Goal: Information Seeking & Learning: Learn about a topic

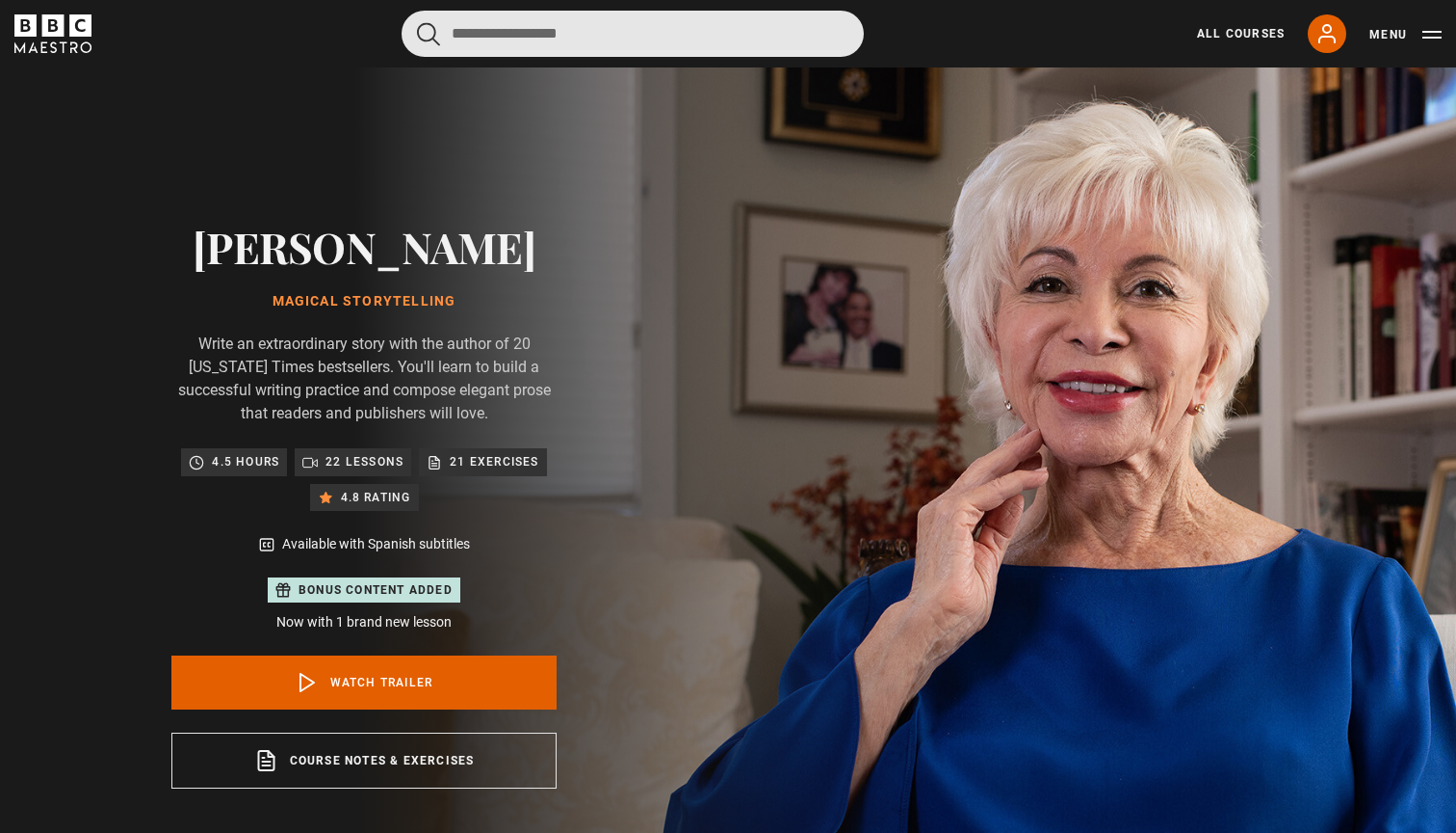
click at [677, 28] on input "Search" at bounding box center [633, 34] width 463 height 47
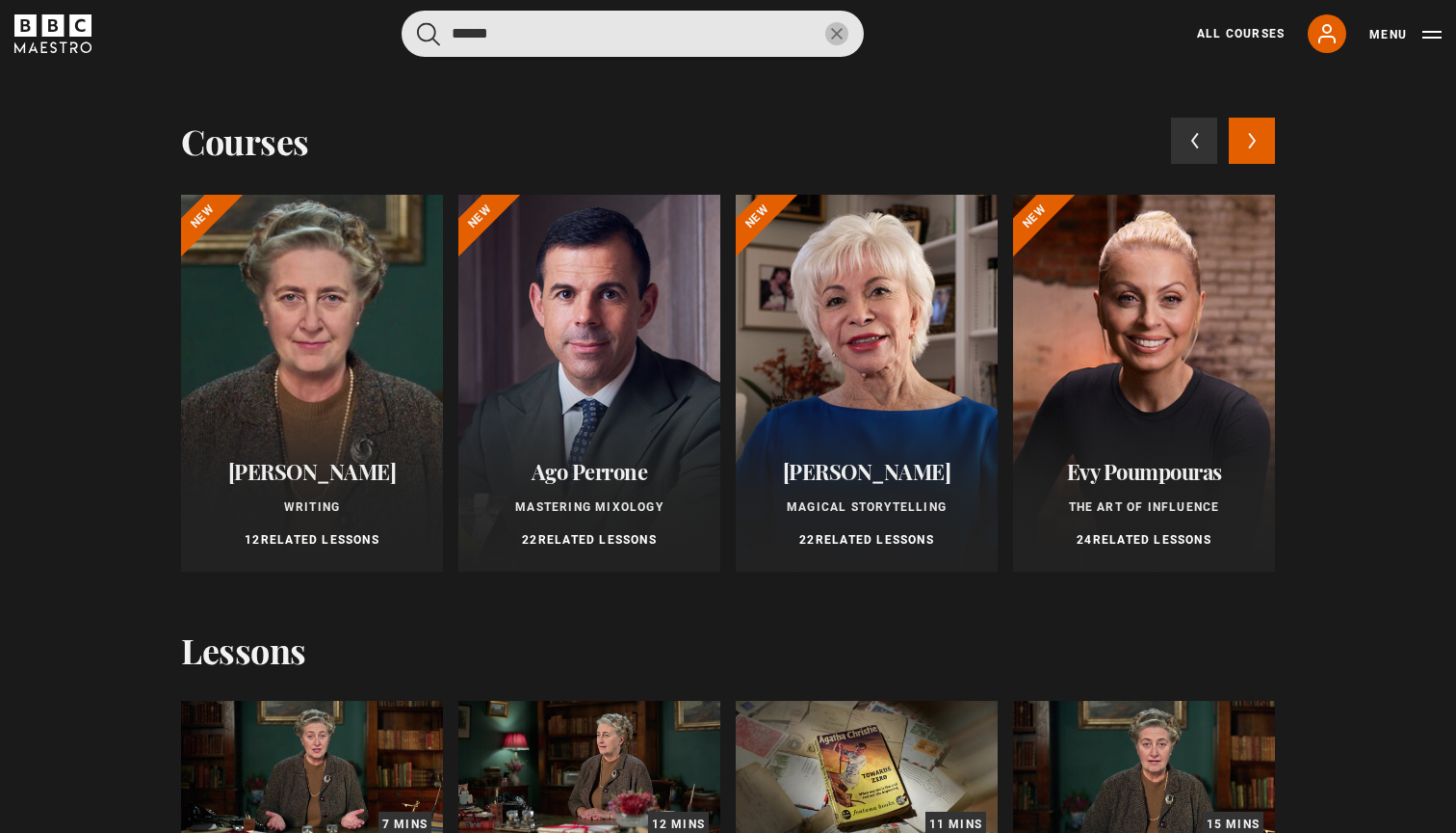
type input "******"
click at [429, 33] on button "submit" at bounding box center [428, 34] width 23 height 24
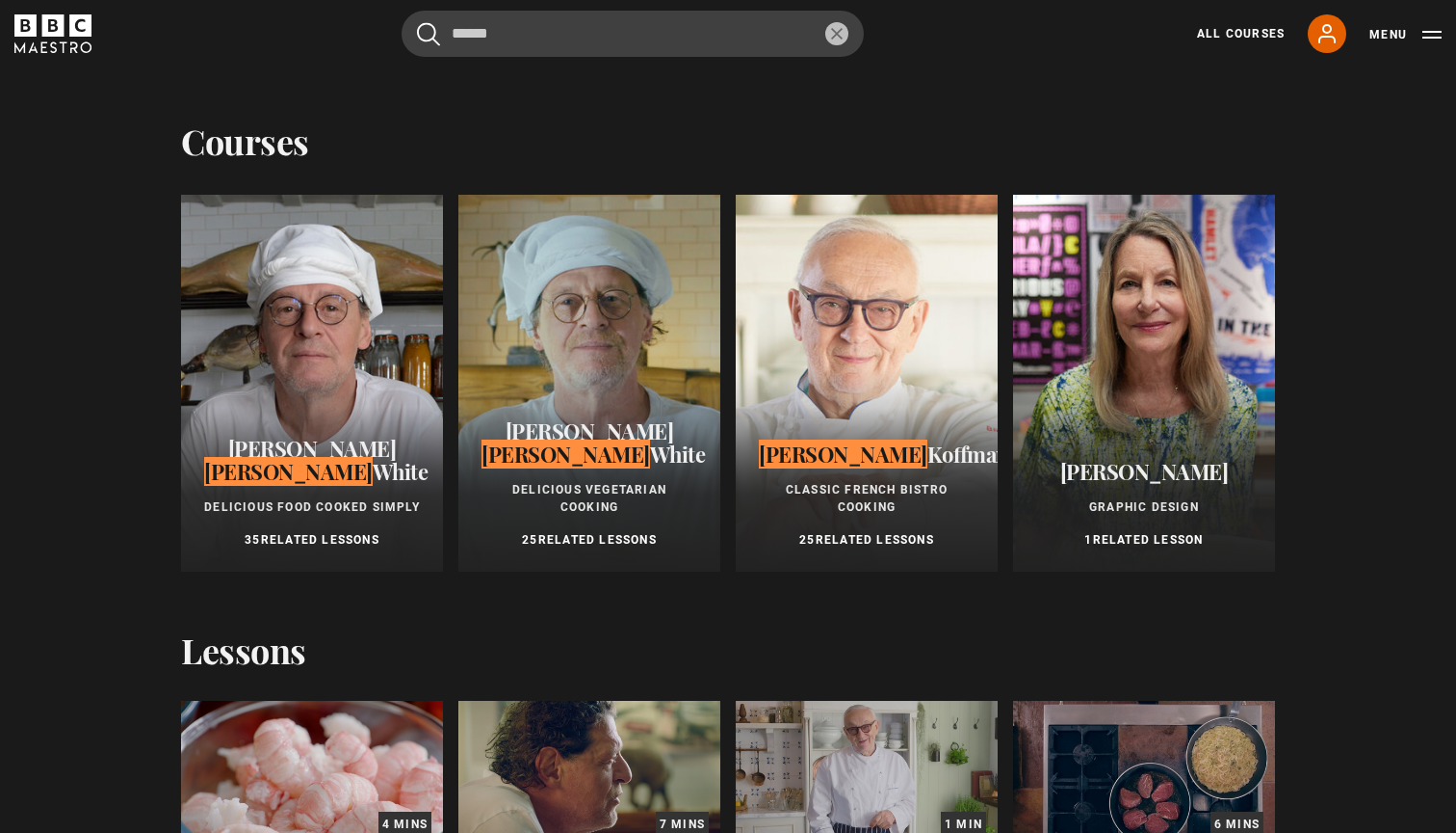
click at [911, 313] on div at bounding box center [866, 382] width 262 height 376
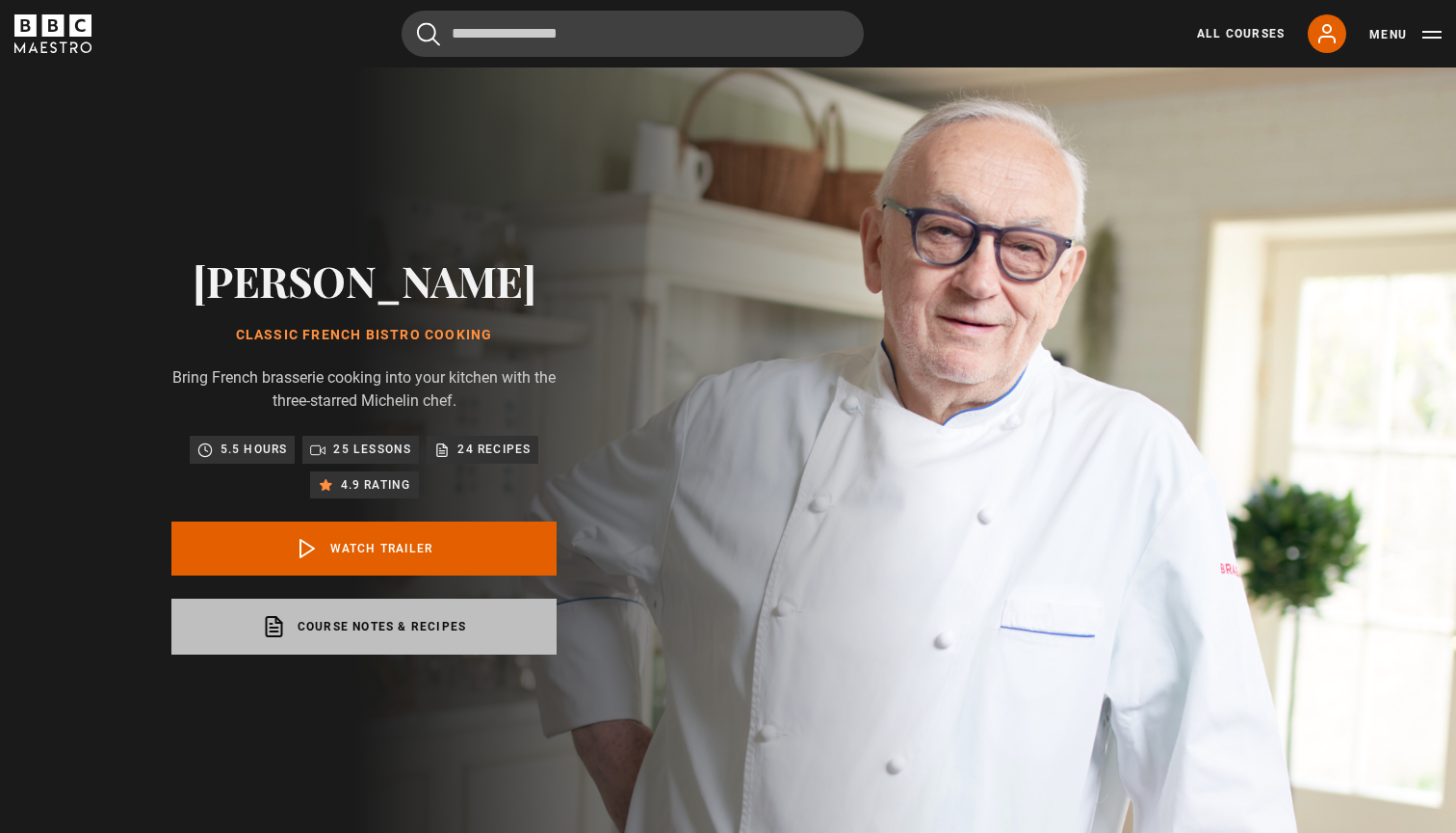
click at [409, 635] on link "Course notes & recipes opens in a new tab" at bounding box center [364, 626] width 385 height 56
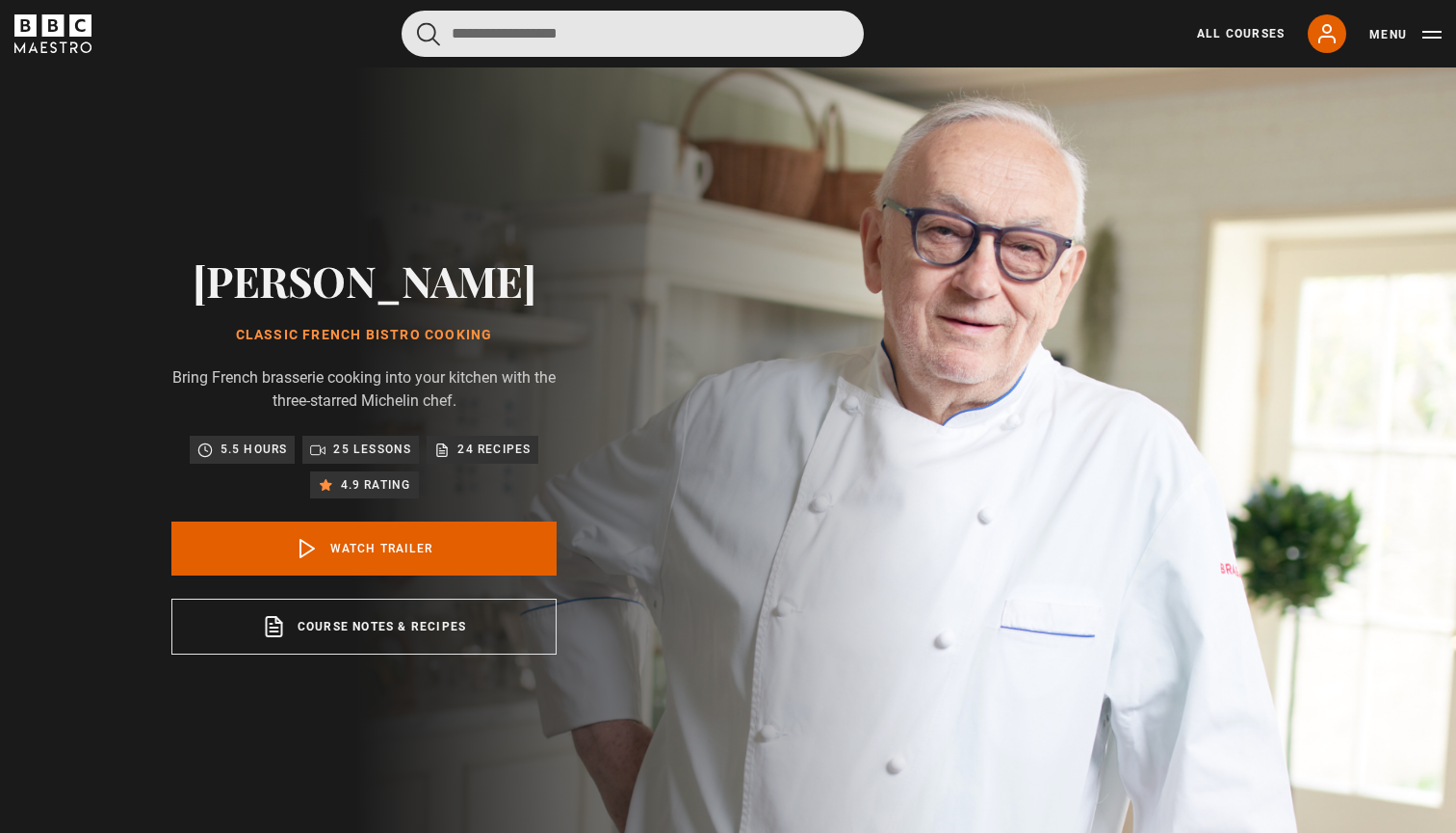
click at [657, 41] on input "Search" at bounding box center [633, 34] width 463 height 47
type input "******"
click at [429, 33] on button "submit" at bounding box center [428, 34] width 23 height 24
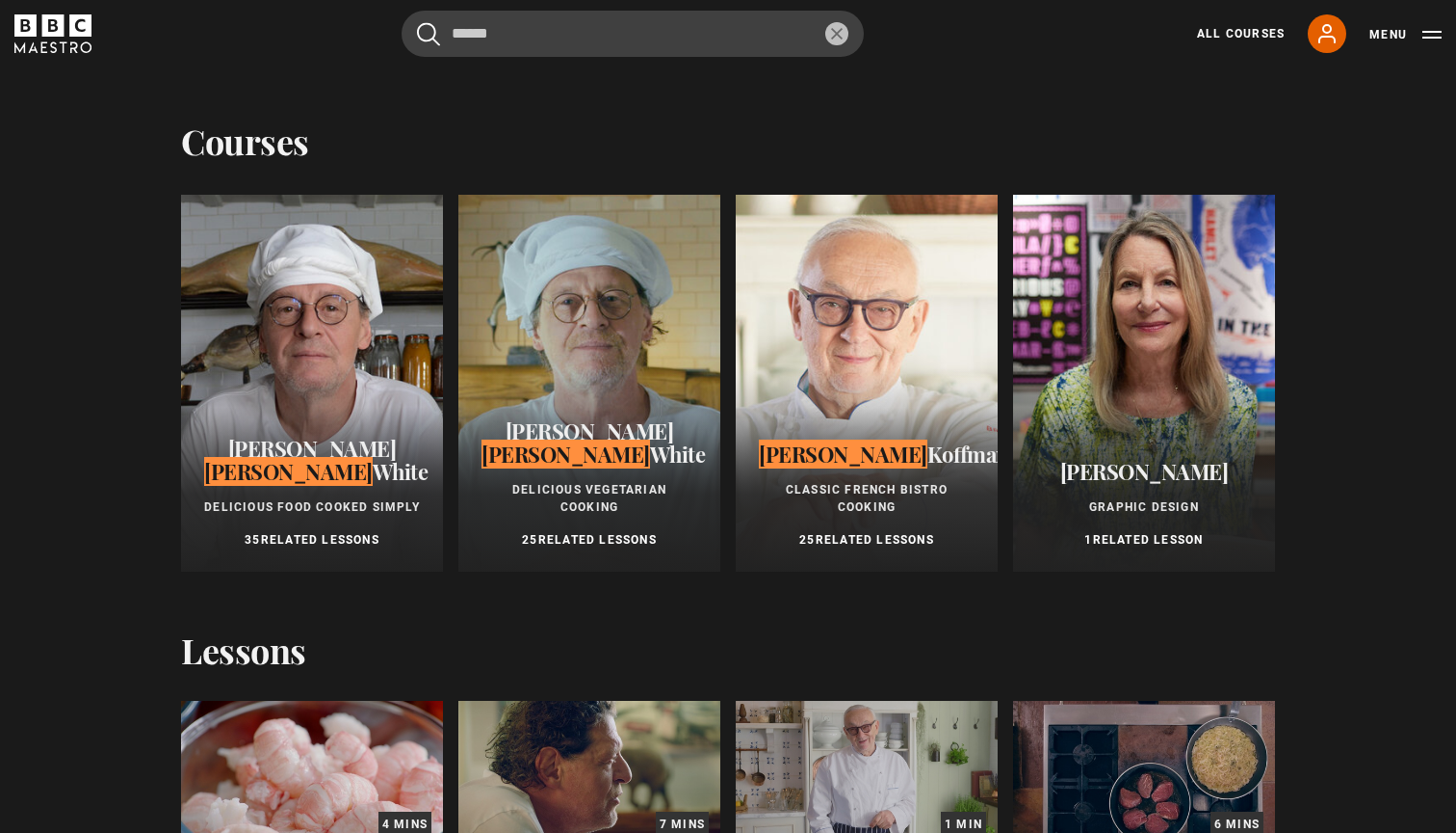
click at [568, 345] on div at bounding box center [590, 382] width 262 height 376
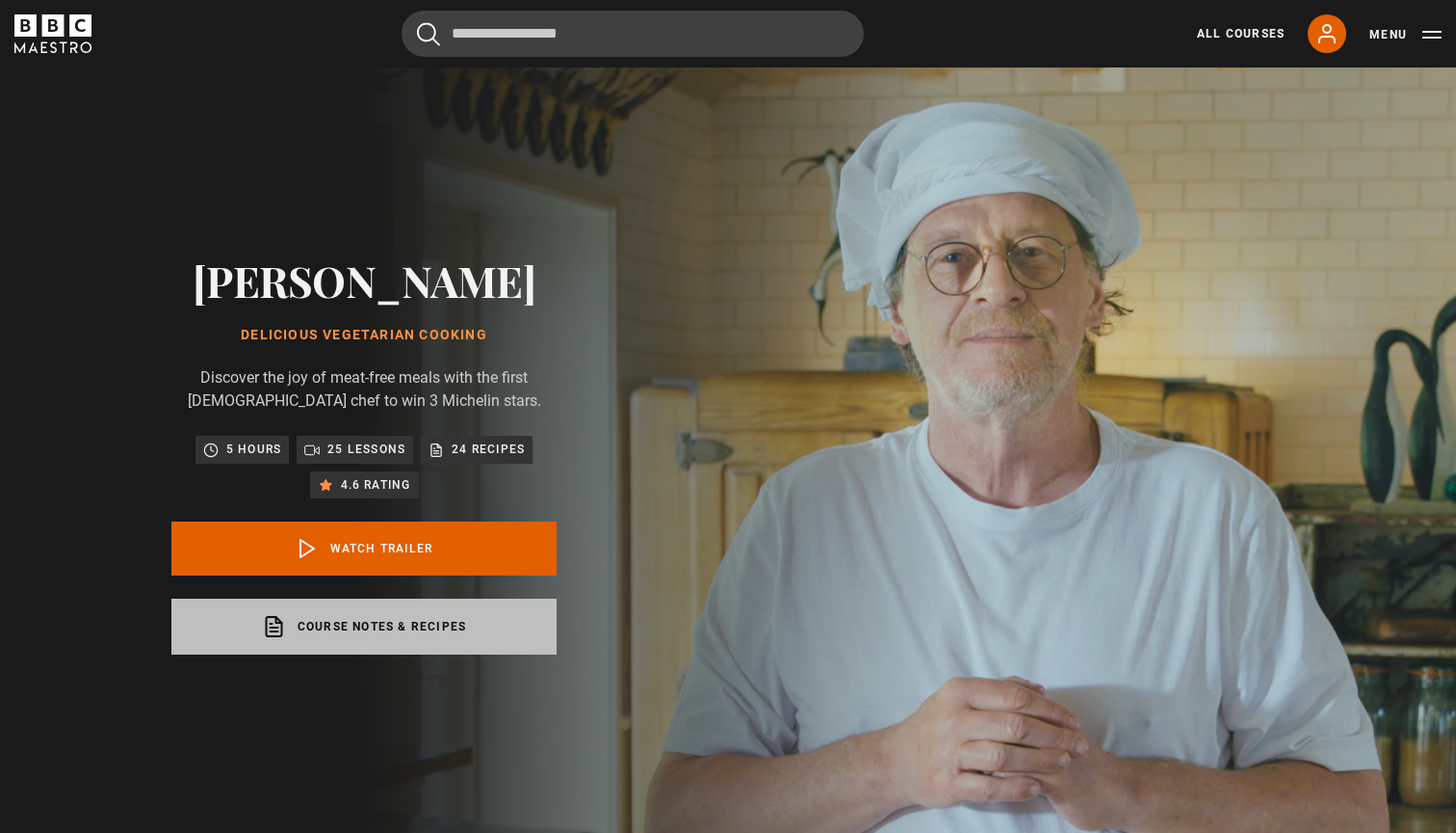
drag, startPoint x: 0, startPoint y: 0, endPoint x: 371, endPoint y: 629, distance: 730.3
click at [371, 629] on link "Course notes & recipes opens in a new tab" at bounding box center [364, 626] width 385 height 56
